Goal: Information Seeking & Learning: Learn about a topic

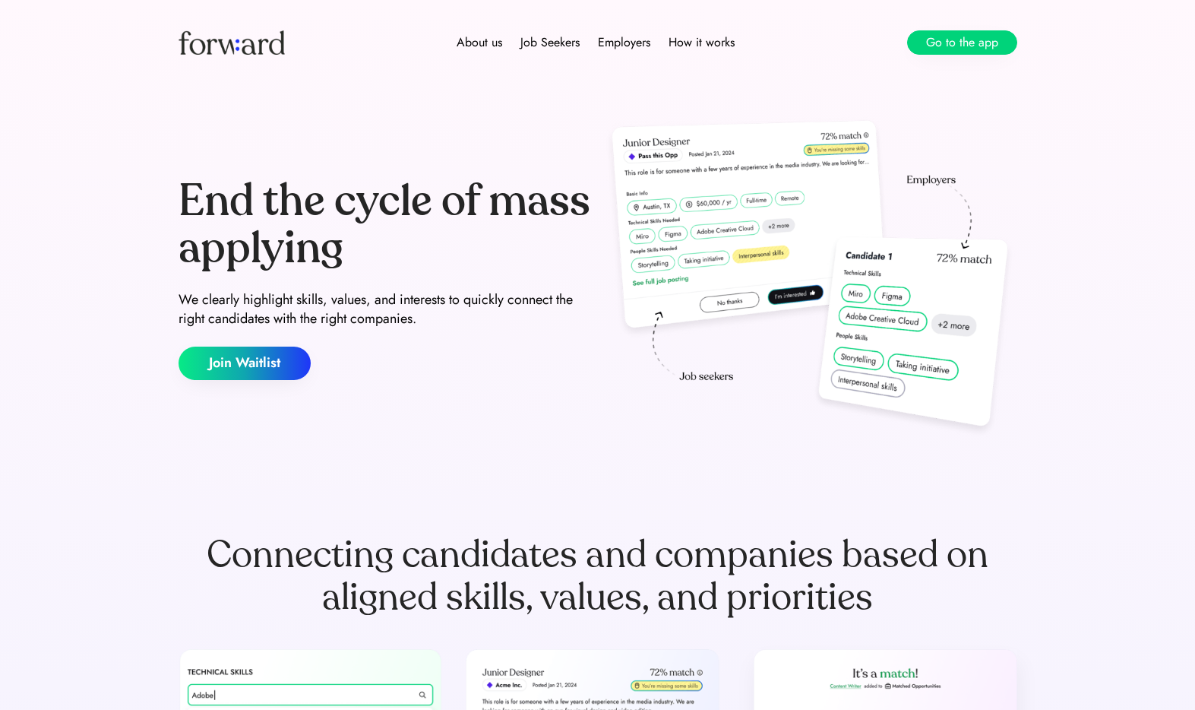
click at [967, 50] on button "Go to the app" at bounding box center [962, 42] width 110 height 24
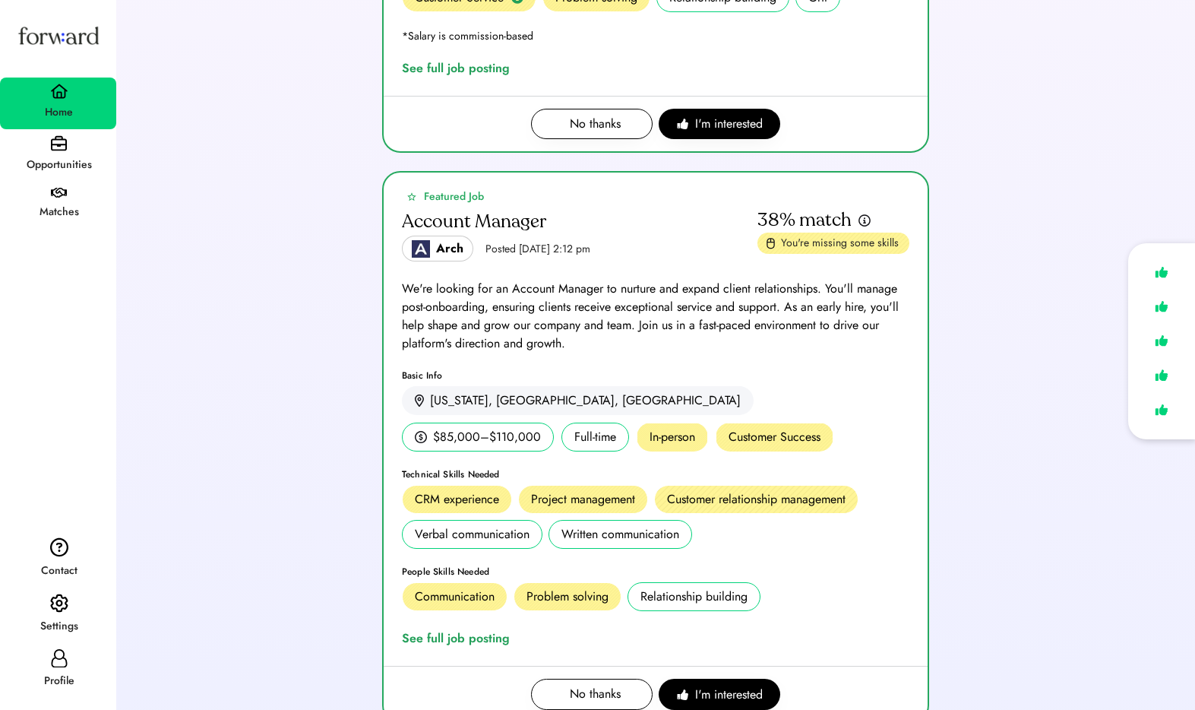
scroll to position [633, 0]
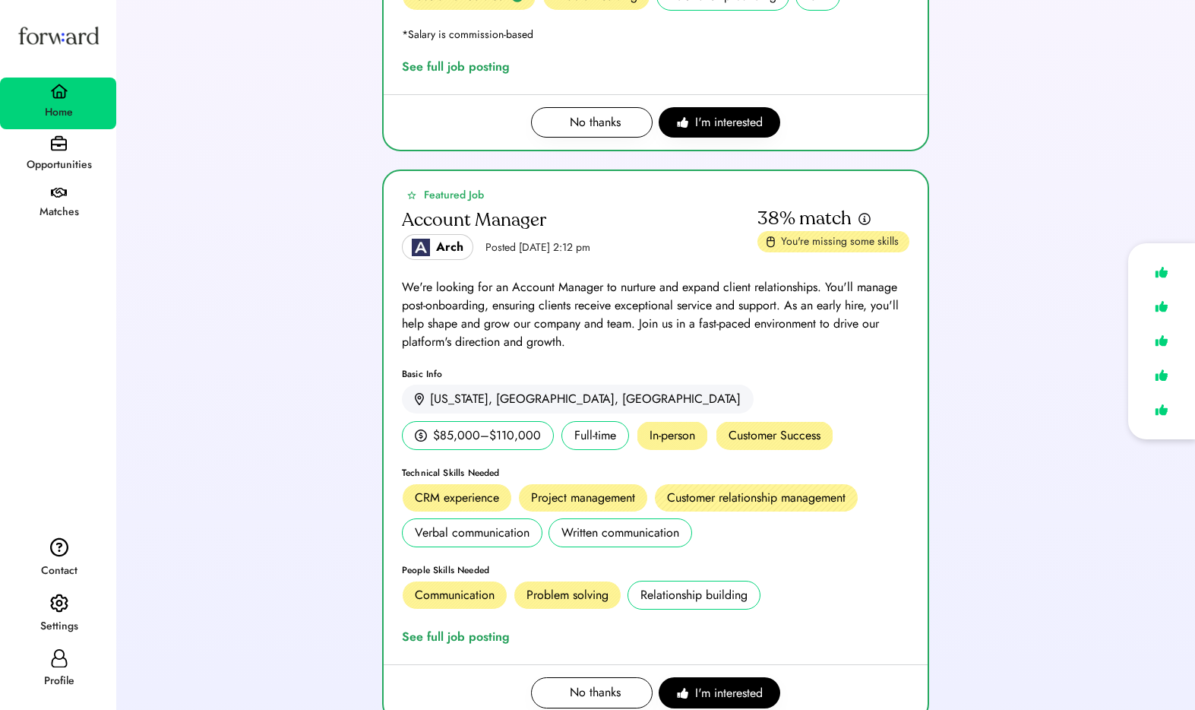
click at [558, 207] on div "Account Manager" at bounding box center [580, 220] width 356 height 27
click at [434, 628] on div "See full job posting" at bounding box center [459, 637] width 114 height 18
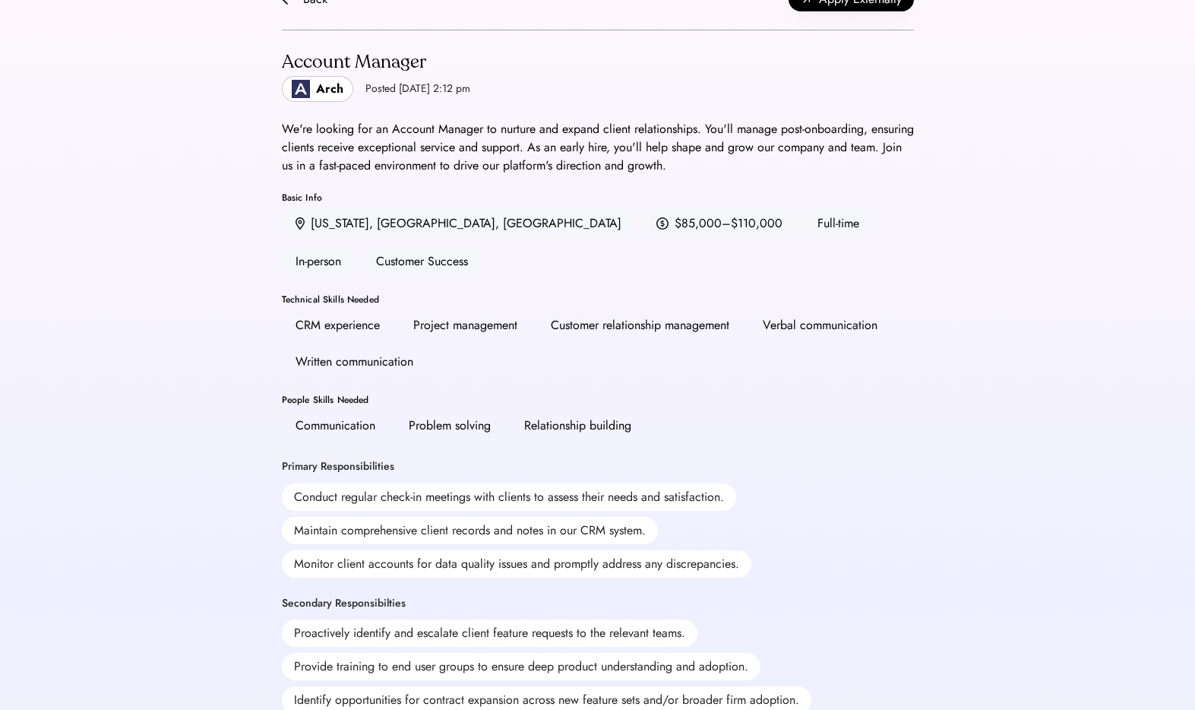
scroll to position [161, 0]
